Goal: Task Accomplishment & Management: Manage account settings

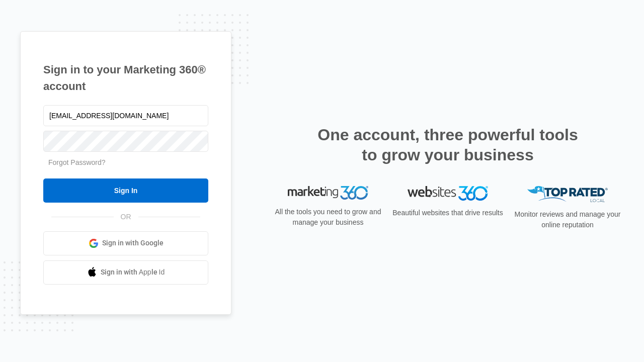
type input "dankie614@gmail.com"
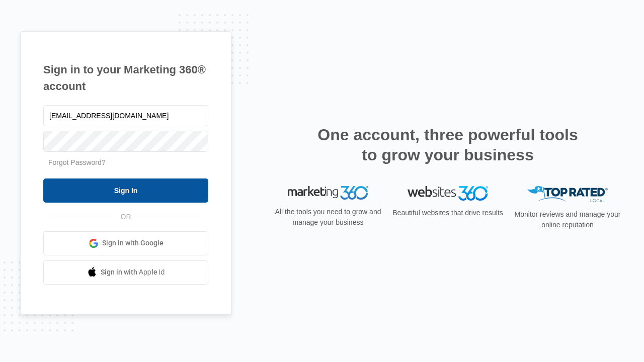
click at [126, 190] on input "Sign In" at bounding box center [125, 191] width 165 height 24
